Goal: Transaction & Acquisition: Purchase product/service

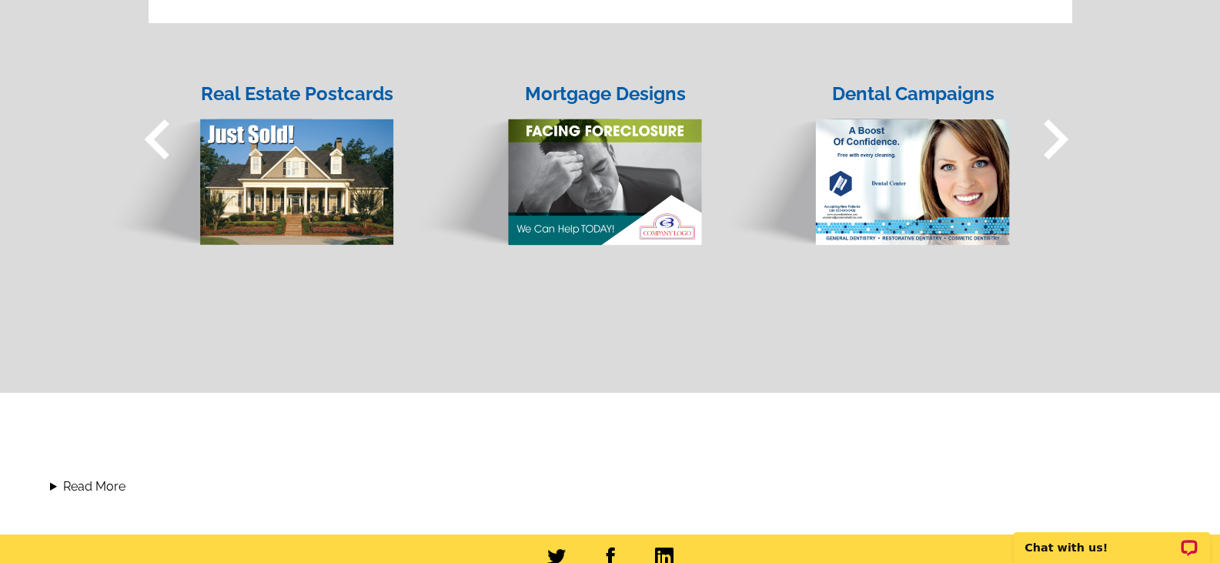
scroll to position [1462, 0]
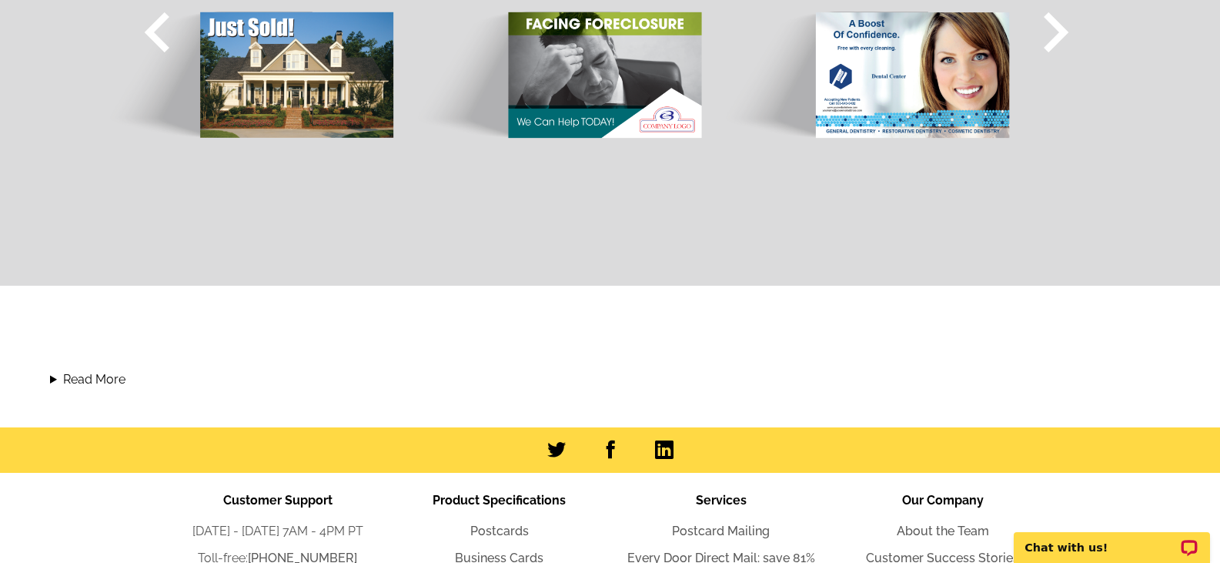
click at [276, 93] on img at bounding box center [248, 61] width 293 height 158
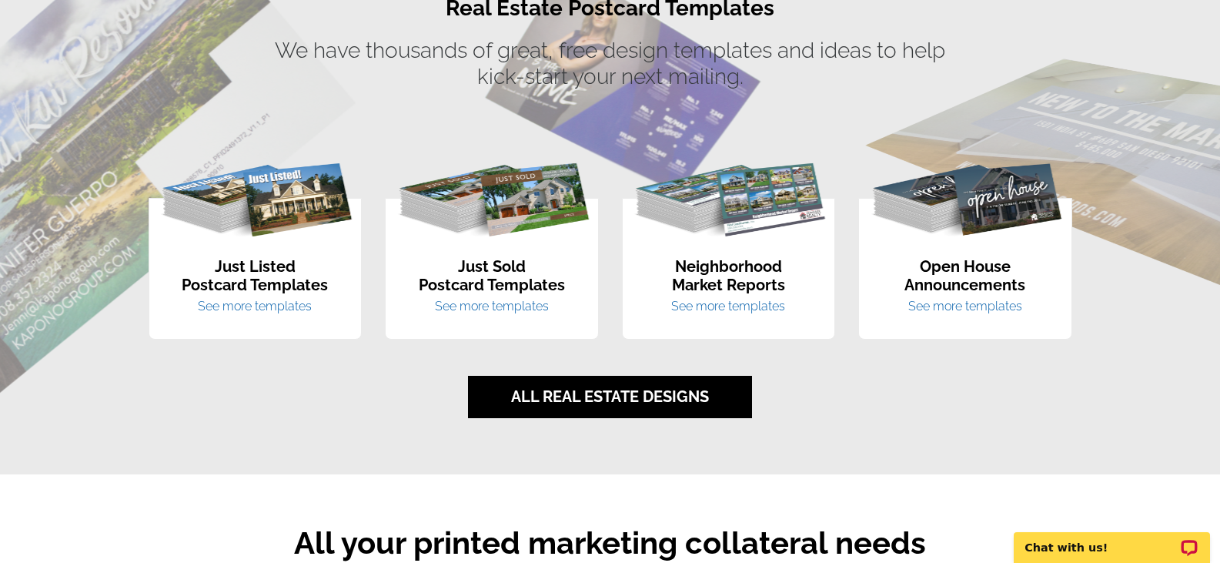
scroll to position [1001, 0]
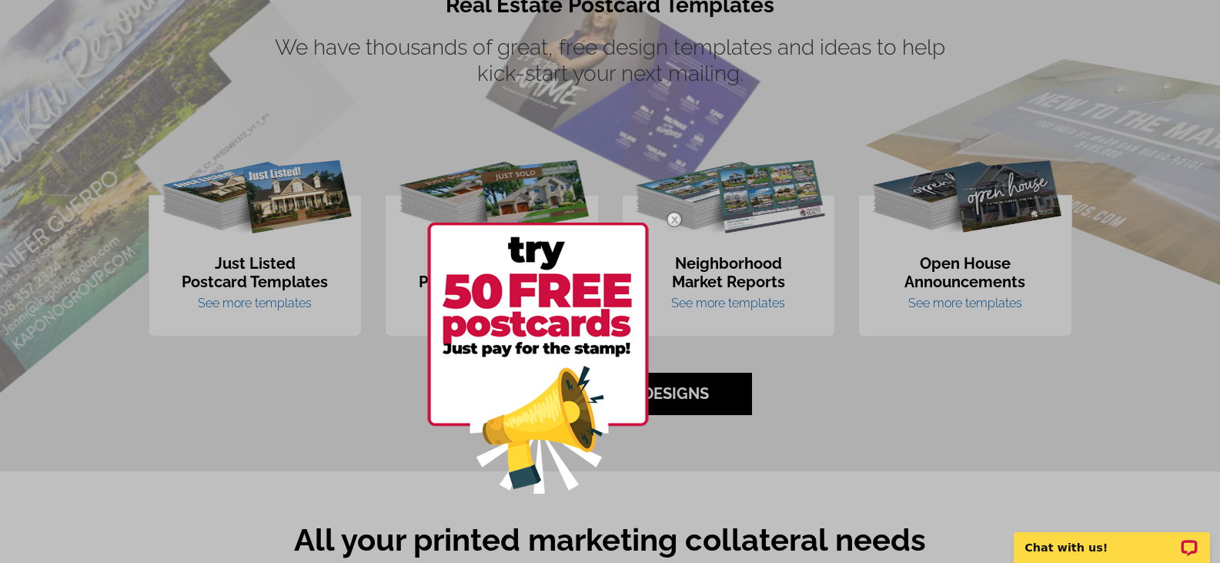
click at [576, 392] on img at bounding box center [538, 357] width 222 height 271
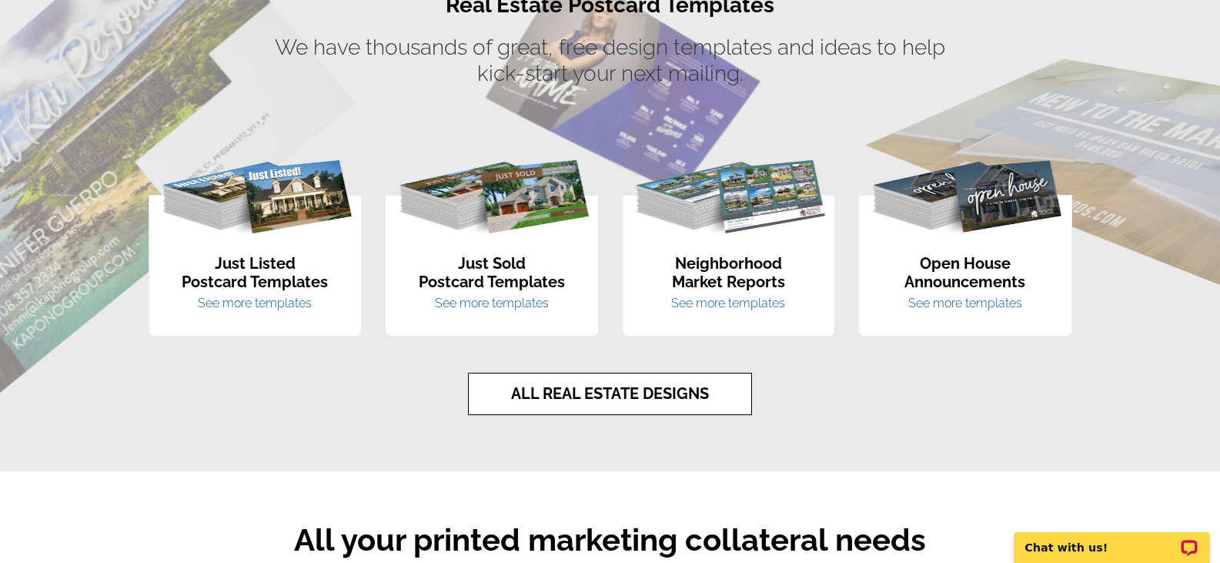
click at [574, 397] on link "ALL REAL ESTATE DESIGNS" at bounding box center [610, 393] width 284 height 42
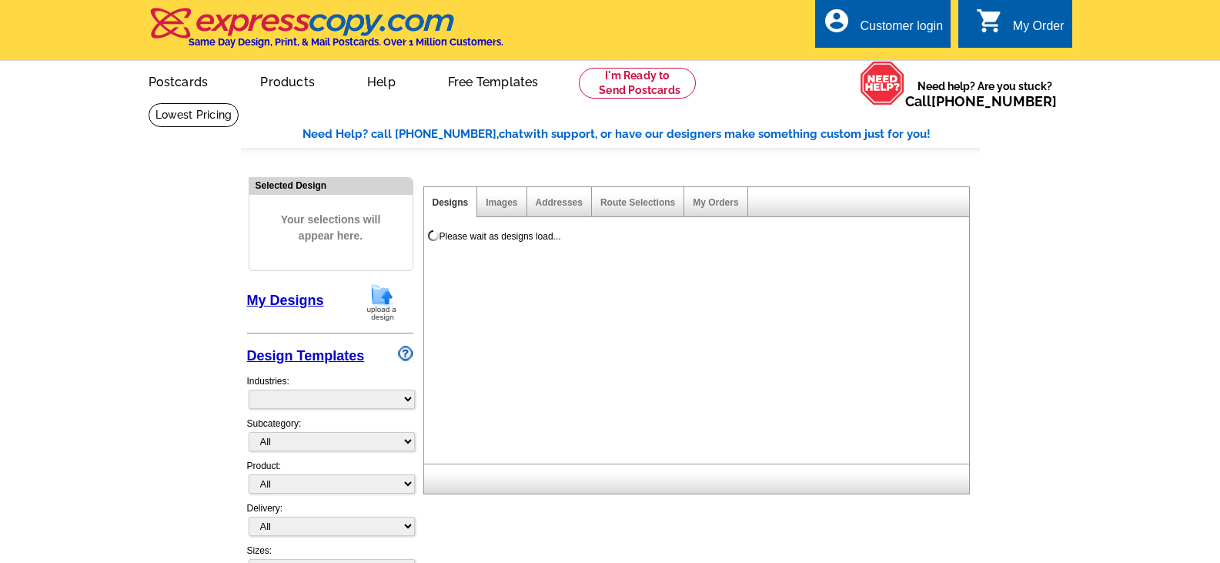
select select "785"
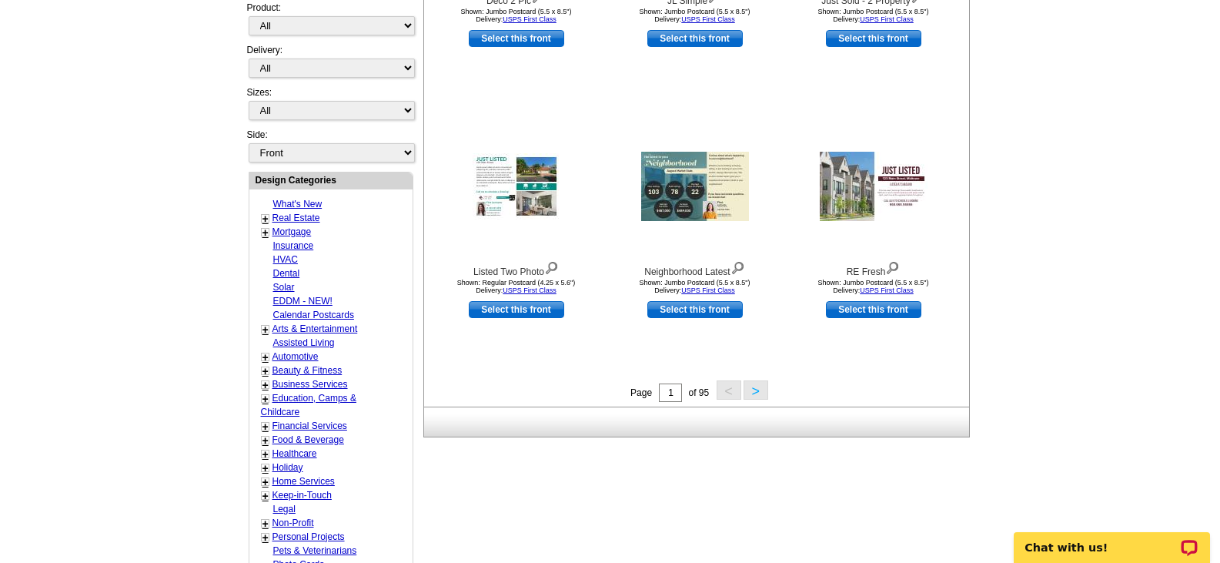
scroll to position [462, 0]
